Goal: Check status: Check status

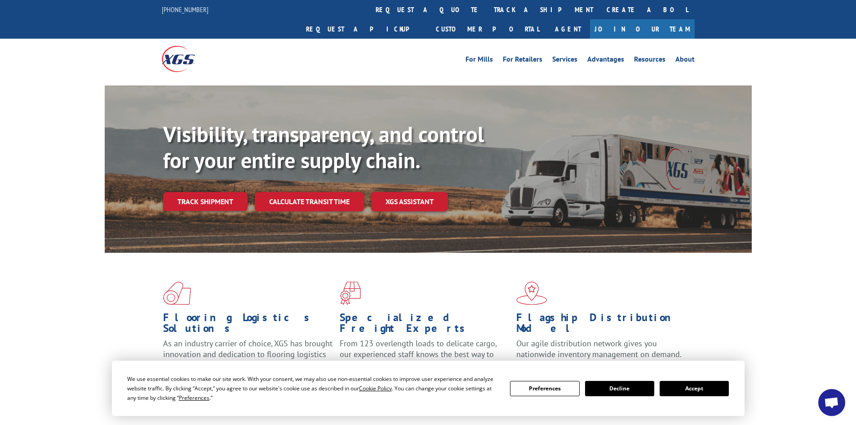
click at [696, 390] on button "Accept" at bounding box center [694, 388] width 69 height 15
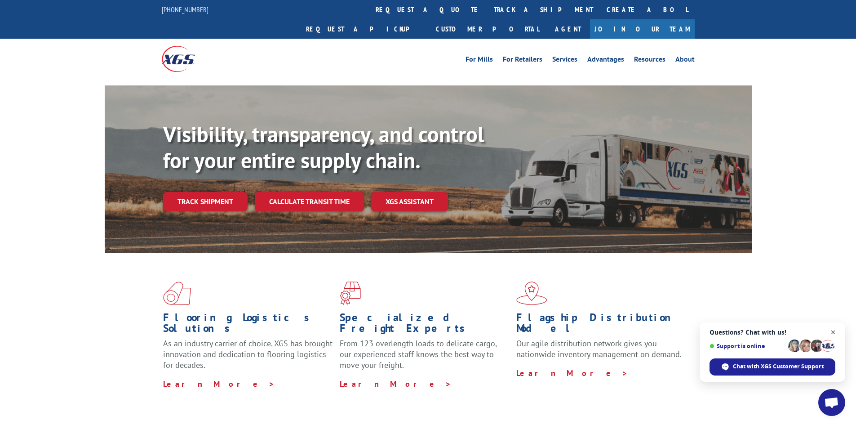
click at [833, 331] on span "Close chat" at bounding box center [833, 332] width 11 height 11
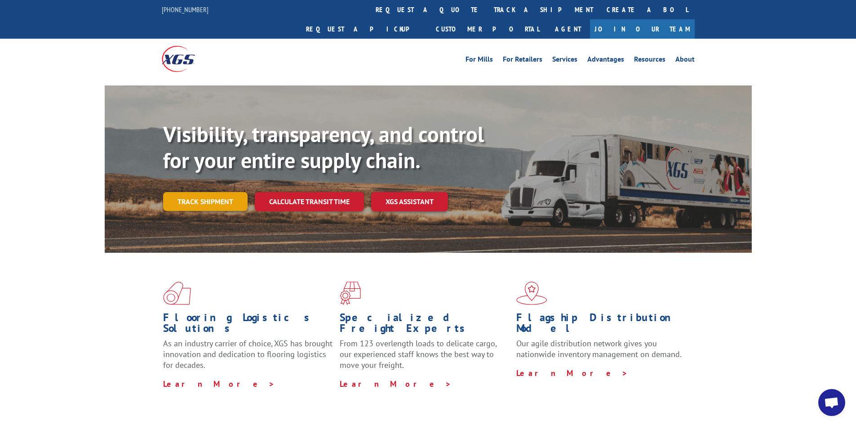
click at [222, 192] on link "Track shipment" at bounding box center [205, 201] width 84 height 19
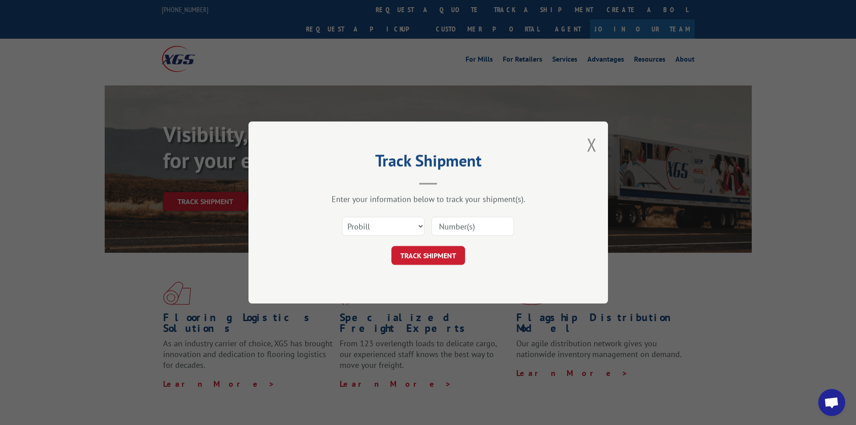
click at [469, 226] on input at bounding box center [472, 226] width 83 height 19
drag, startPoint x: 389, startPoint y: 226, endPoint x: 387, endPoint y: 235, distance: 8.8
click at [389, 226] on select "Select category... Probill BOL PO" at bounding box center [383, 226] width 83 height 19
select select "bol"
click at [342, 217] on select "Select category... Probill BOL PO" at bounding box center [383, 226] width 83 height 19
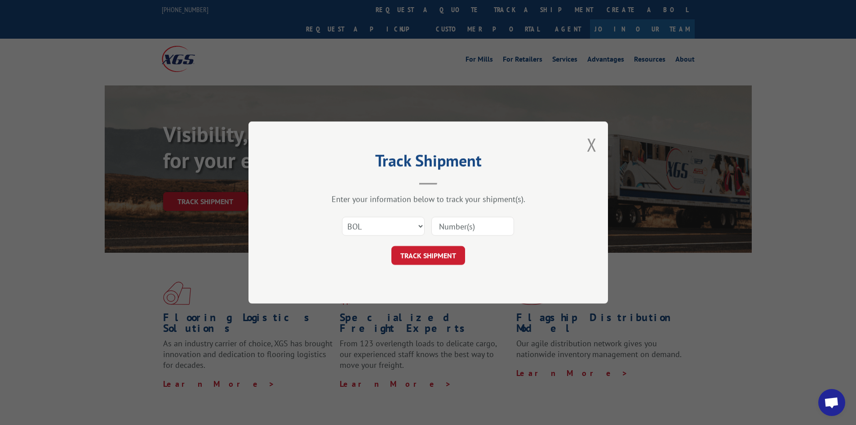
click at [442, 227] on input at bounding box center [472, 226] width 83 height 19
paste input "14367150"
type input "14367150"
click at [418, 256] on button "TRACK SHIPMENT" at bounding box center [428, 255] width 74 height 19
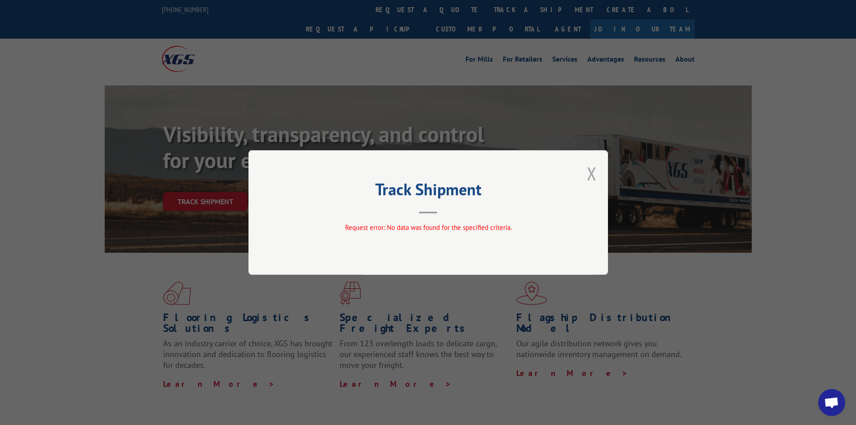
click at [597, 169] on div "Track Shipment Request error: No data was found for the specified criteria." at bounding box center [429, 212] width 360 height 124
click at [589, 172] on button "Close modal" at bounding box center [592, 173] width 10 height 24
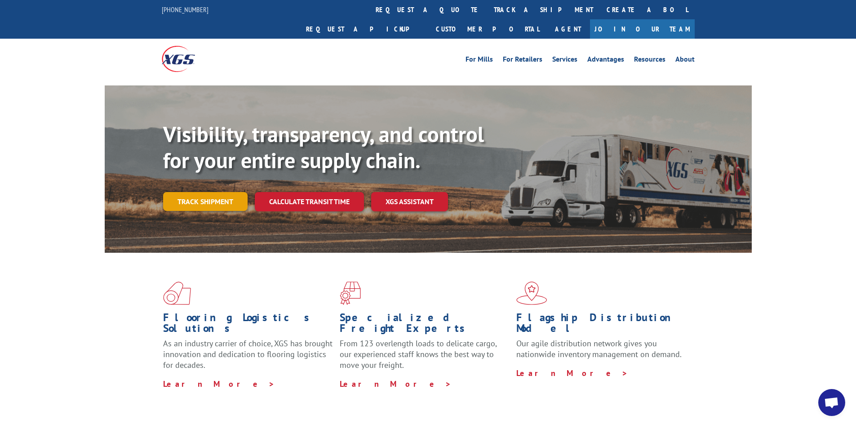
click at [223, 192] on link "Track shipment" at bounding box center [205, 201] width 84 height 19
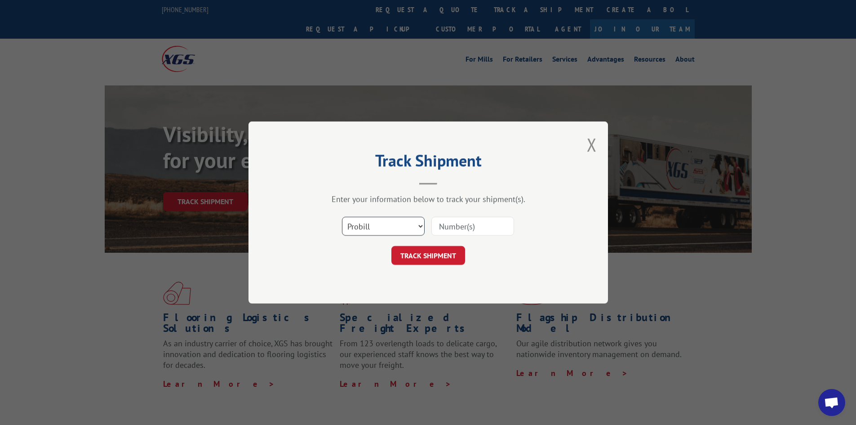
click at [392, 222] on select "Select category... Probill BOL PO" at bounding box center [383, 226] width 83 height 19
click at [458, 227] on input at bounding box center [472, 226] width 83 height 19
paste input "14367150"
type input "14367150"
click at [426, 257] on button "TRACK SHIPMENT" at bounding box center [428, 255] width 74 height 19
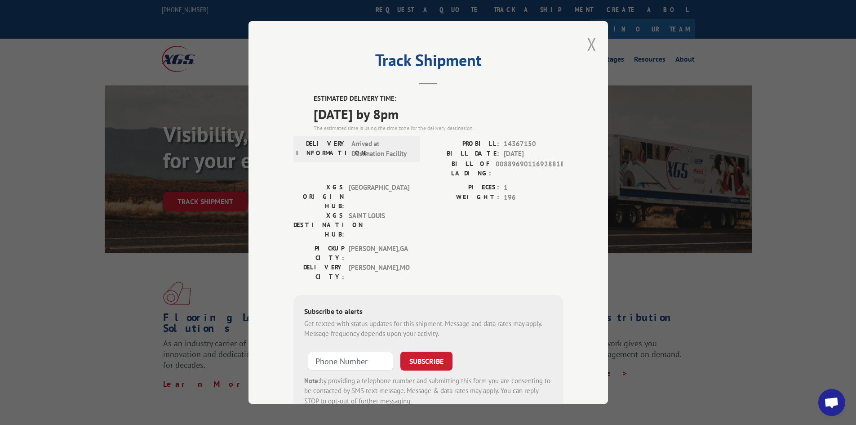
click at [588, 44] on button "Close modal" at bounding box center [592, 44] width 10 height 24
